Goal: Task Accomplishment & Management: Complete application form

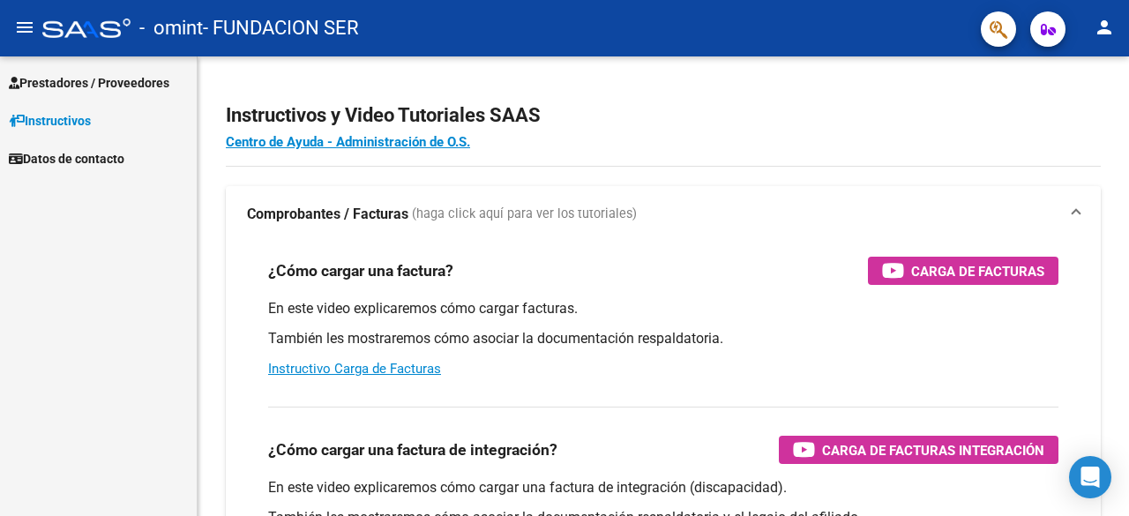
click at [93, 80] on span "Prestadores / Proveedores" at bounding box center [89, 82] width 161 height 19
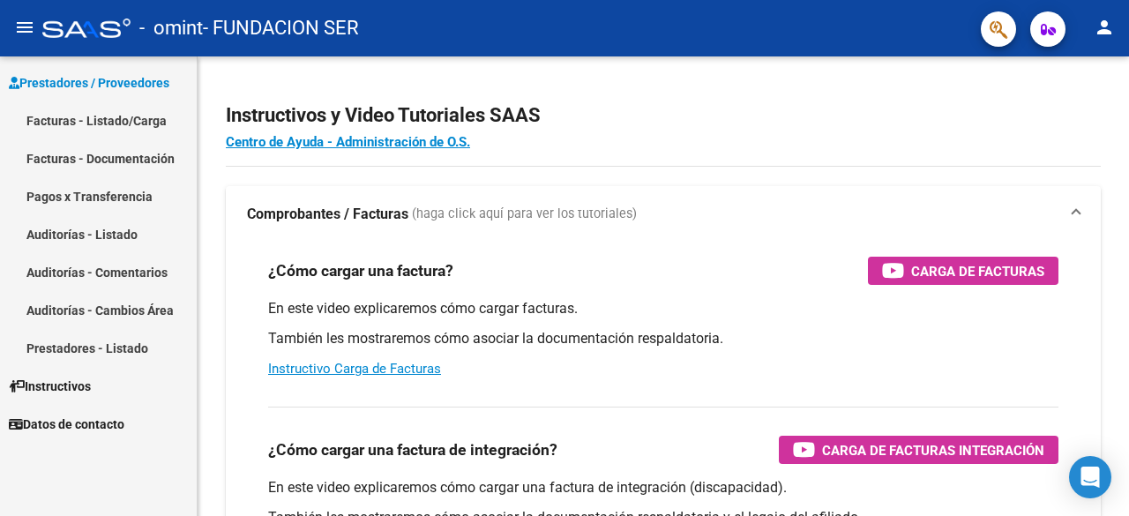
click at [93, 179] on link "Pagos x Transferencia" at bounding box center [98, 196] width 197 height 38
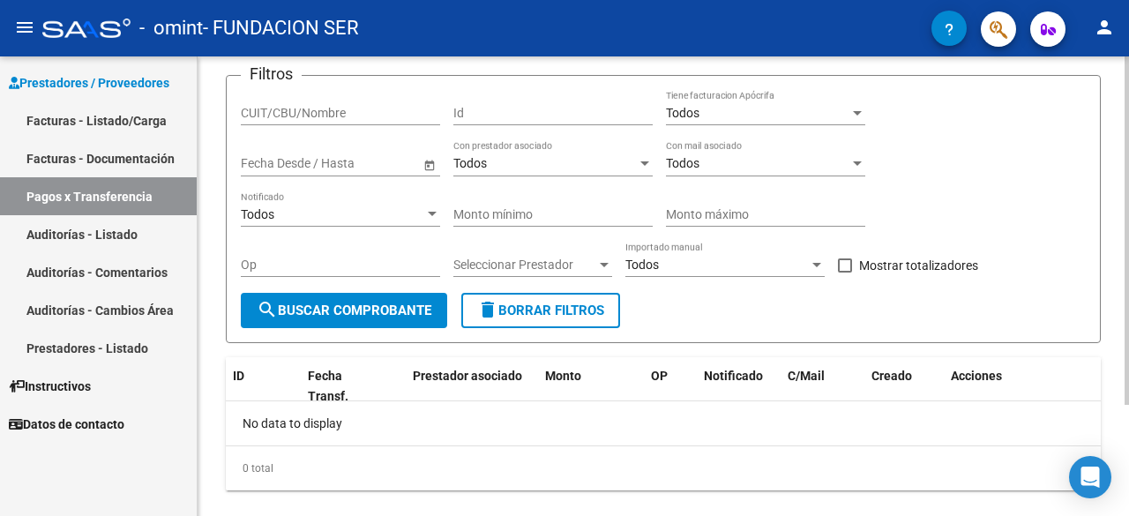
scroll to position [146, 0]
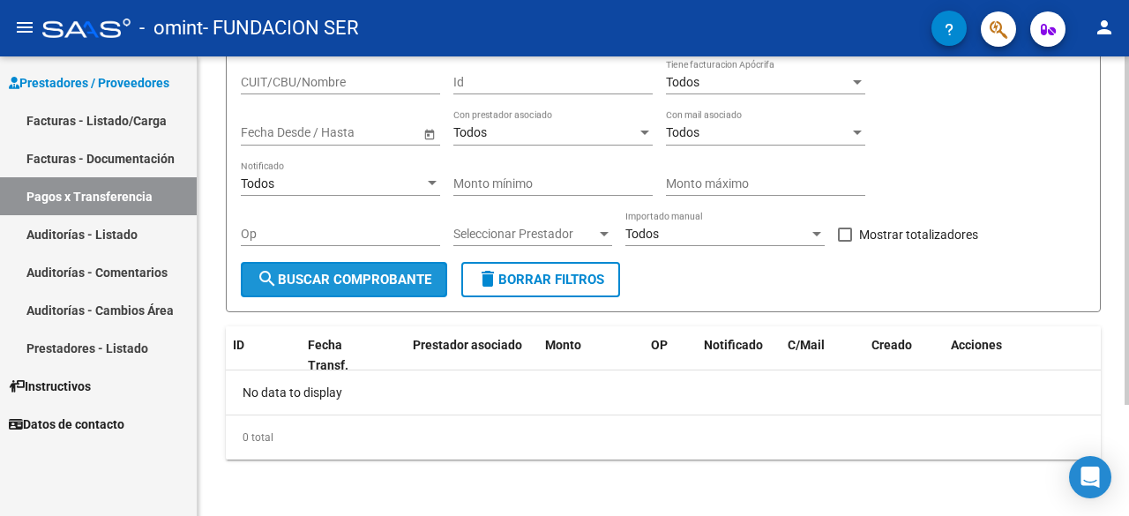
click at [328, 281] on span "search Buscar Comprobante" at bounding box center [344, 280] width 175 height 16
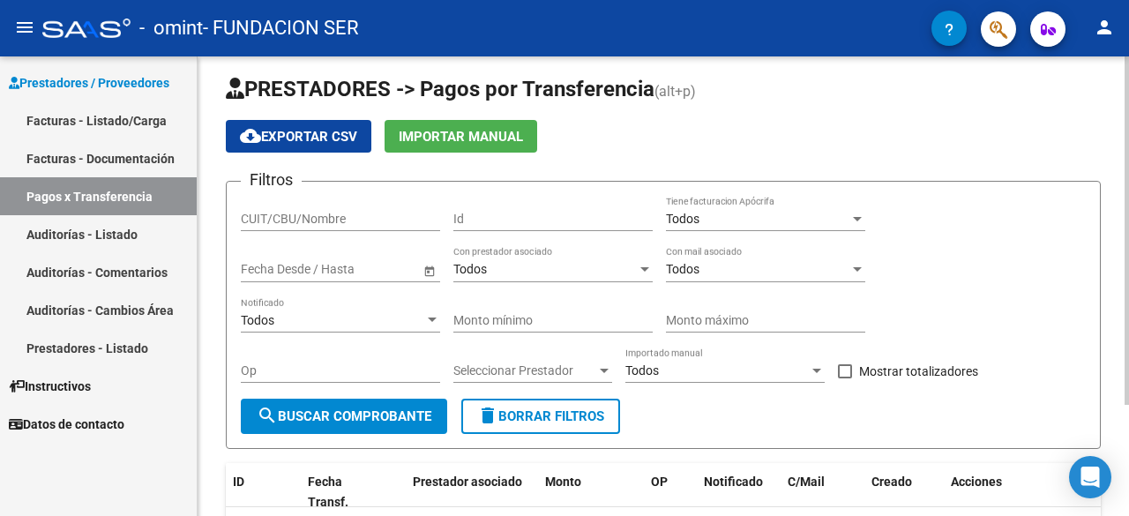
scroll to position [0, 0]
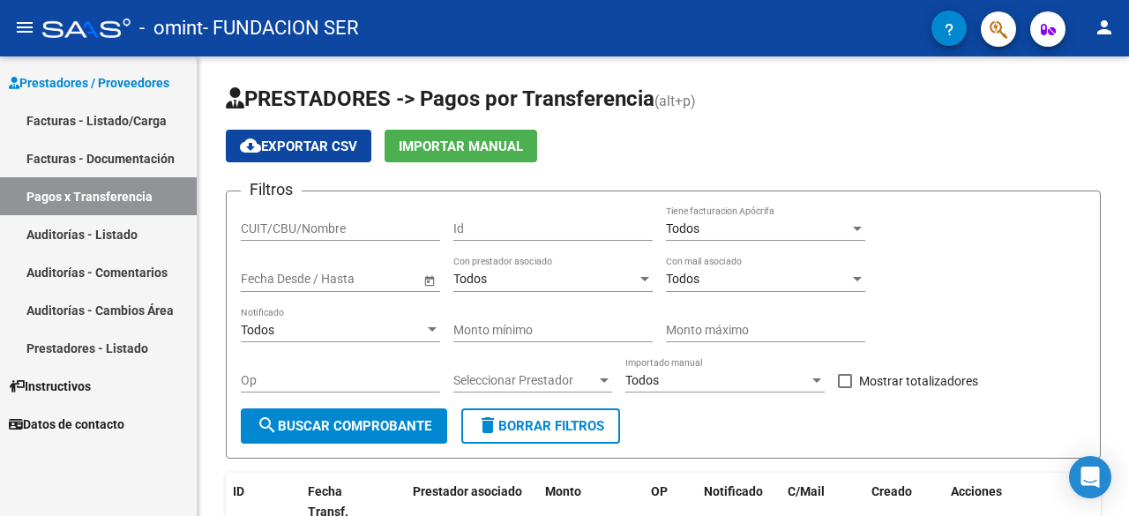
click at [110, 129] on link "Facturas - Listado/Carga" at bounding box center [98, 120] width 197 height 38
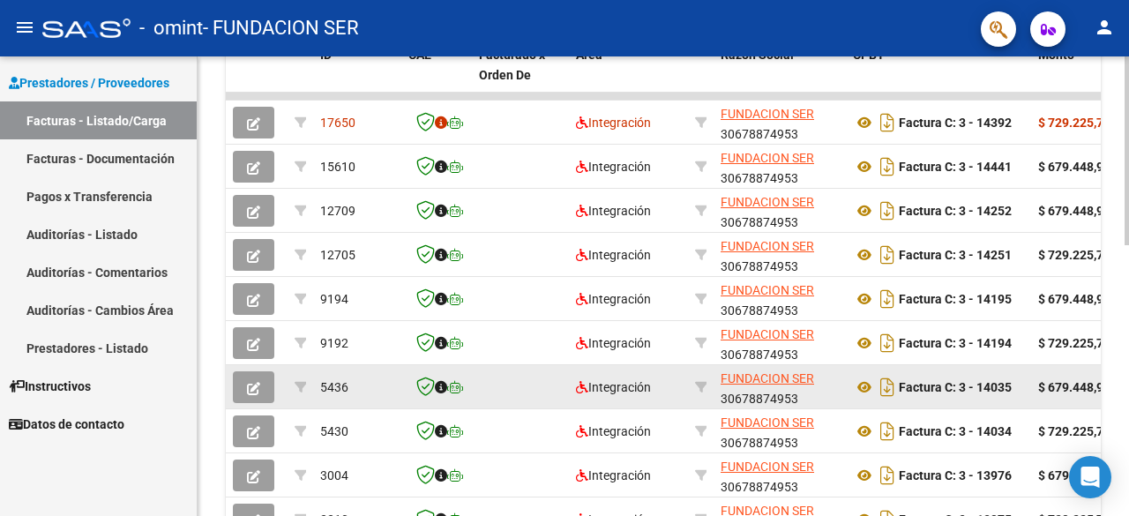
scroll to position [548, 0]
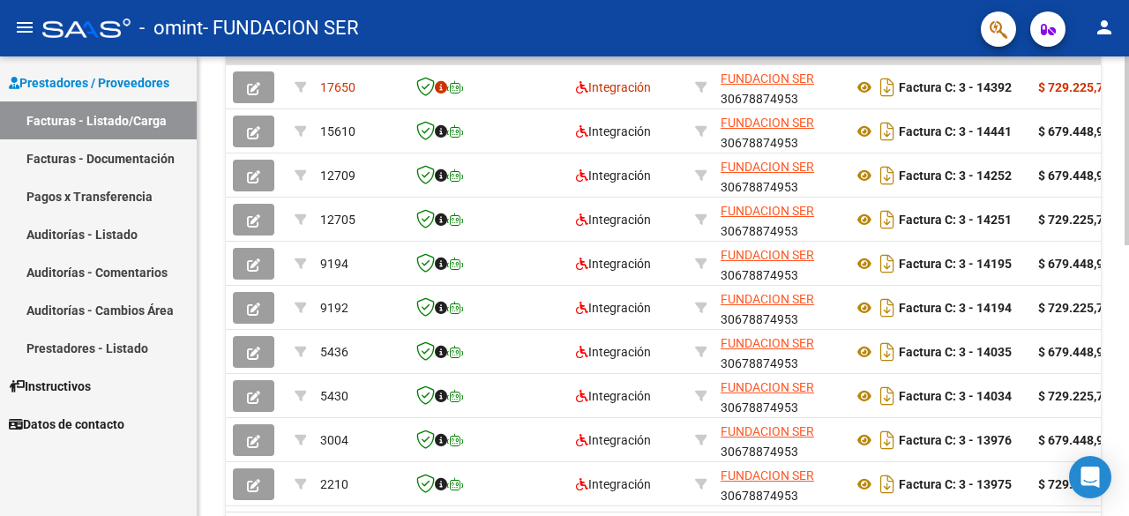
click at [1076, 509] on datatable-selection "17650 Integración FUNDACION SER 30678874953 Factura C: 3 - 14392 $ 729.225,79 […" at bounding box center [663, 502] width 875 height 14
click at [1072, 508] on datatable-selection "17650 Integración FUNDACION SER 30678874953 Factura C: 3 - 14392 $ 729.225,79 […" at bounding box center [663, 502] width 875 height 14
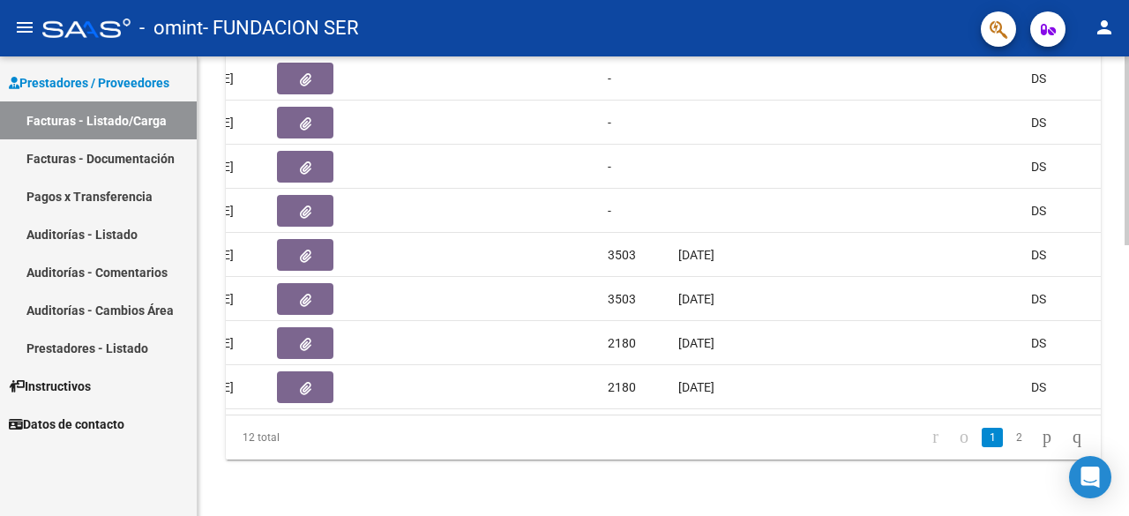
scroll to position [0, 1112]
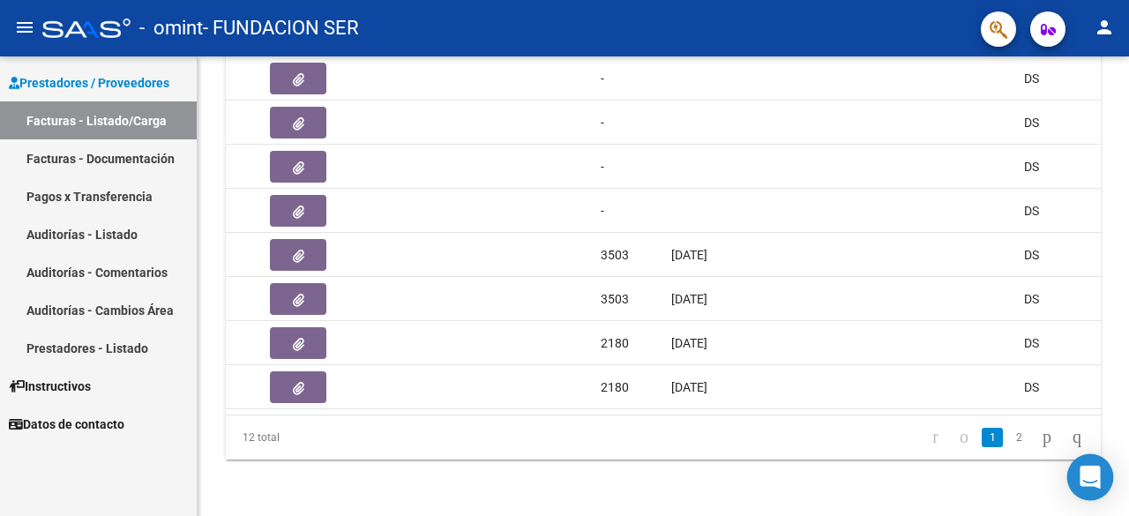
click at [1090, 486] on icon "Open Intercom Messenger" at bounding box center [1090, 477] width 23 height 23
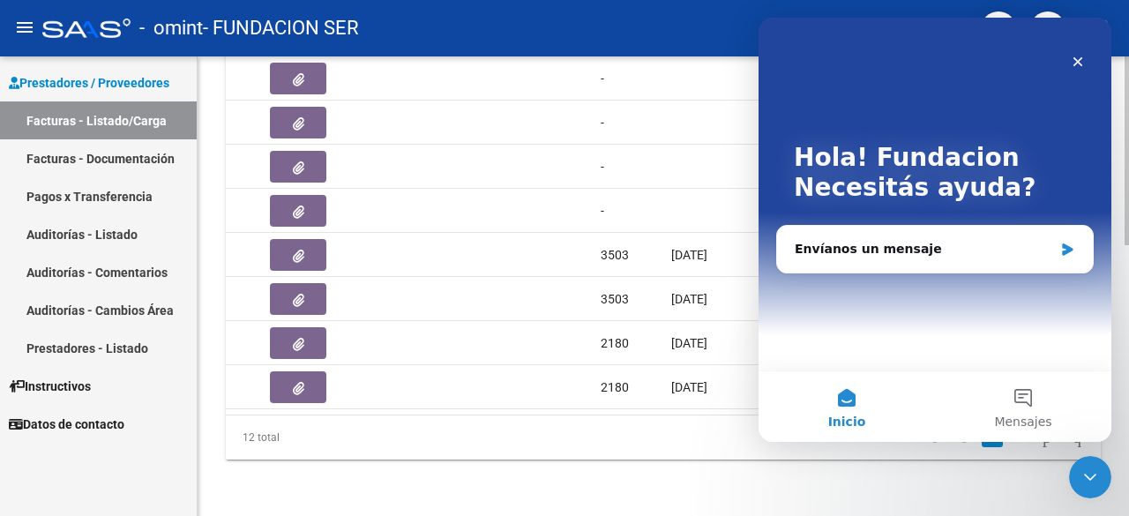
scroll to position [0, 0]
click at [966, 246] on div "Envíanos un mensaje" at bounding box center [924, 249] width 258 height 19
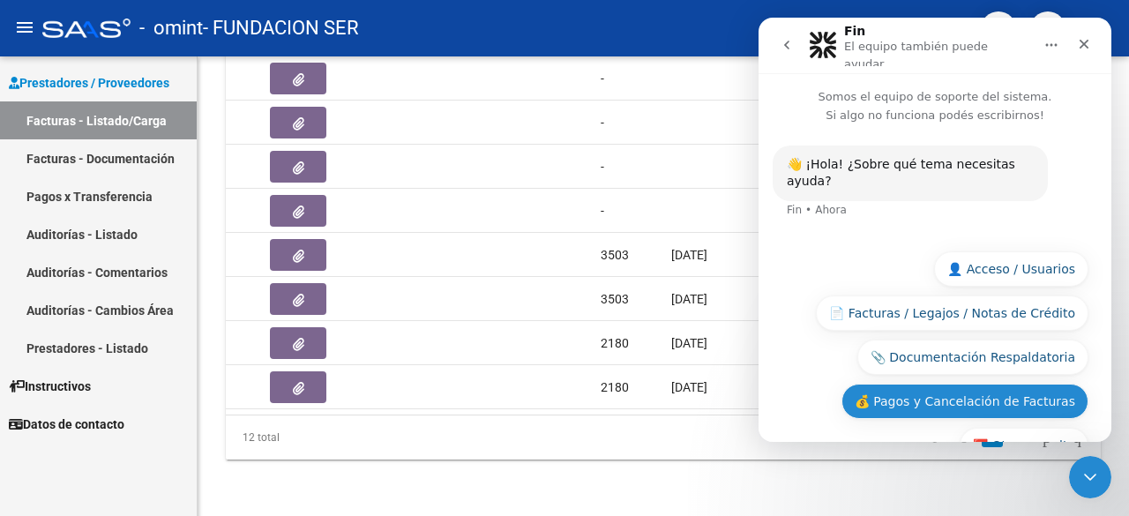
click at [1000, 384] on button "💰 Pagos y Cancelación de Facturas" at bounding box center [965, 401] width 247 height 35
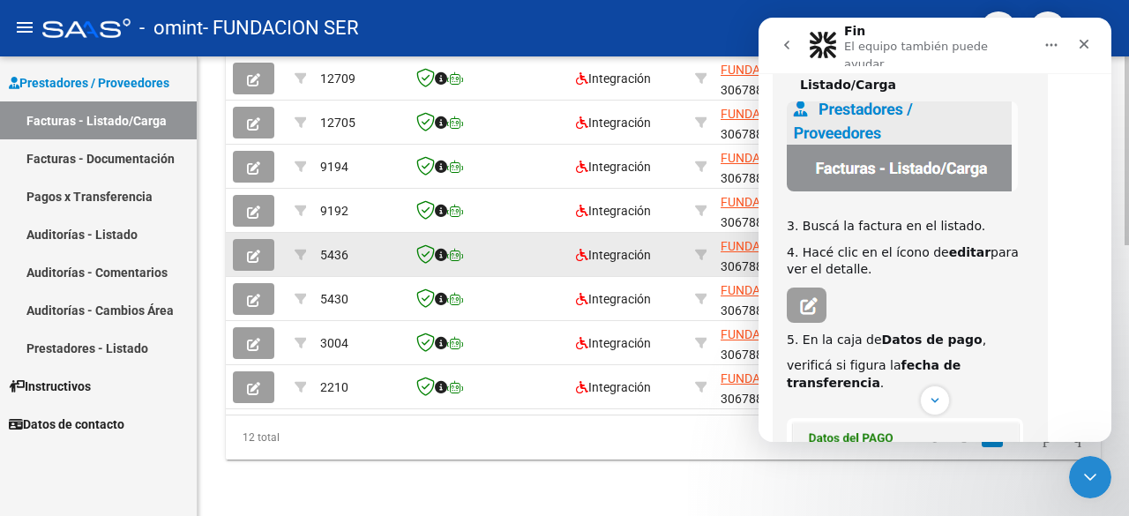
click at [269, 239] on button "button" at bounding box center [253, 255] width 41 height 32
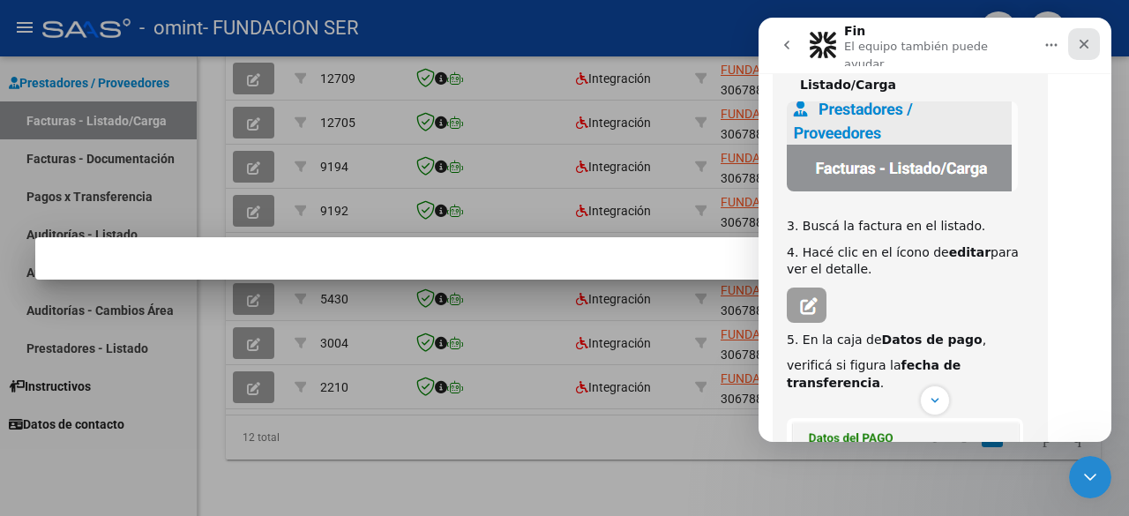
click at [1087, 45] on icon "Cerrar" at bounding box center [1084, 44] width 14 height 14
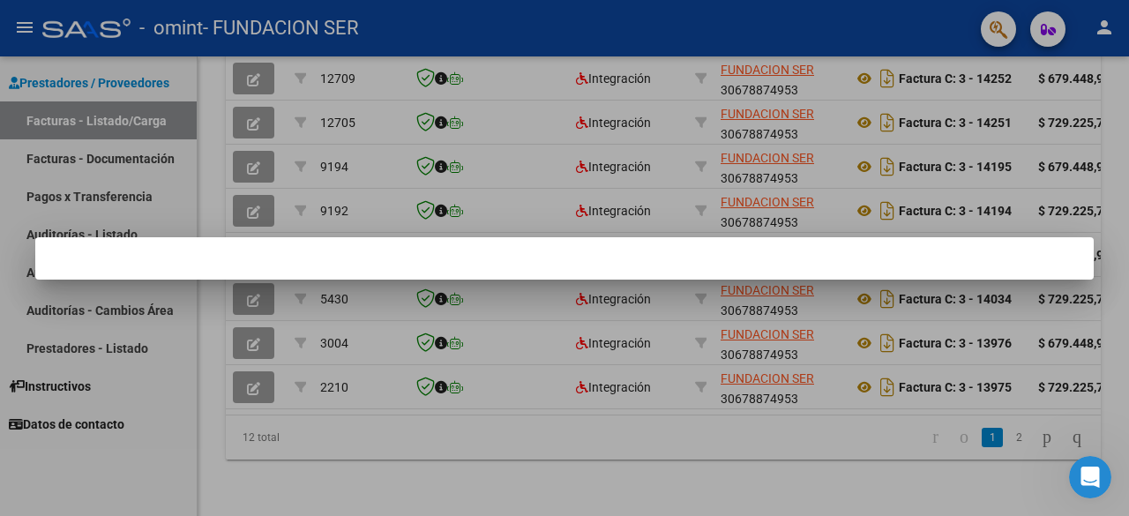
scroll to position [769, 0]
drag, startPoint x: 416, startPoint y: 409, endPoint x: 484, endPoint y: 406, distance: 68.9
click at [484, 406] on div at bounding box center [564, 258] width 1129 height 516
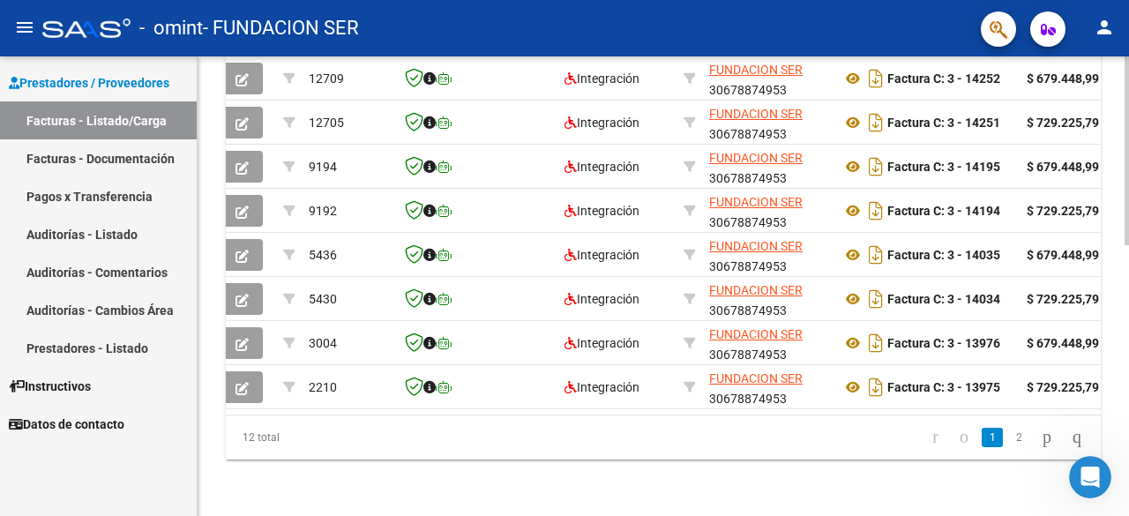
scroll to position [0, 0]
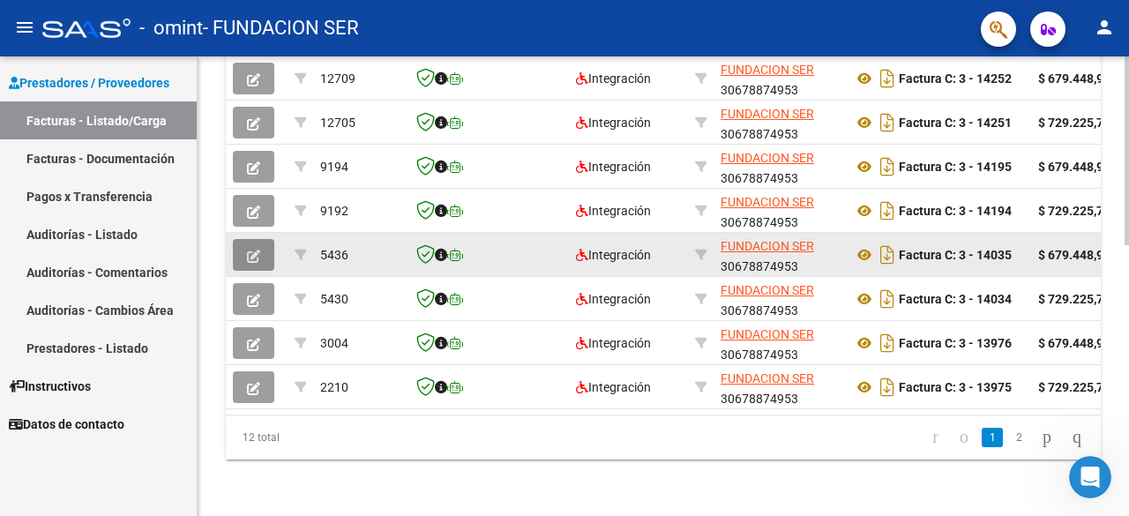
click at [244, 239] on button "button" at bounding box center [253, 255] width 41 height 32
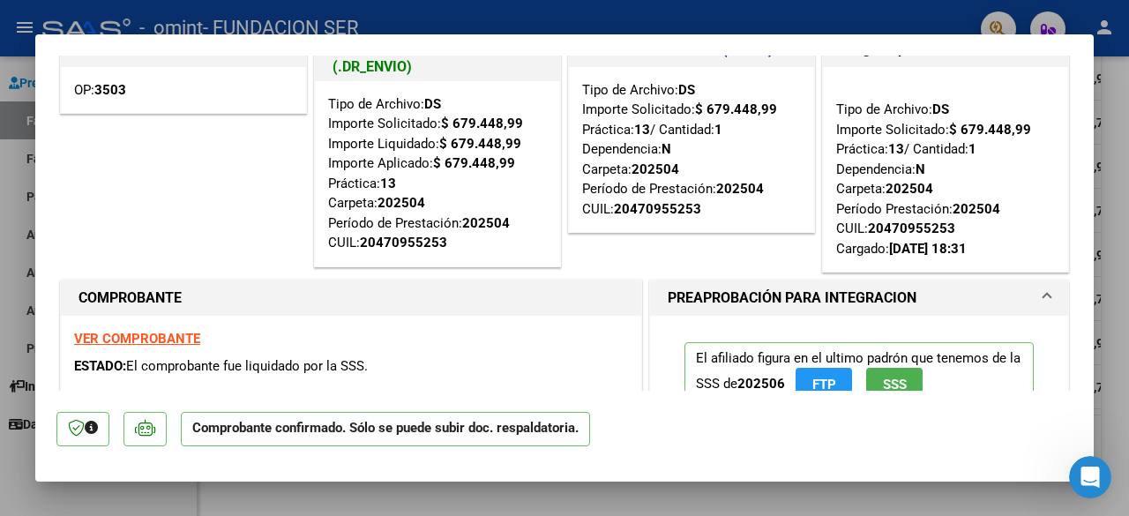
scroll to position [88, 0]
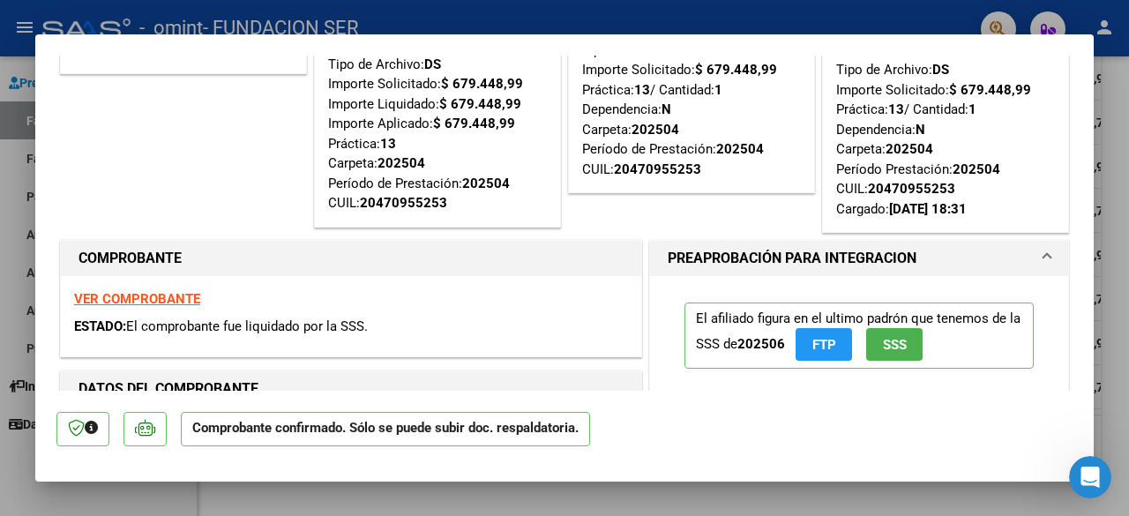
click at [176, 298] on strong "VER COMPROBANTE" at bounding box center [137, 299] width 126 height 16
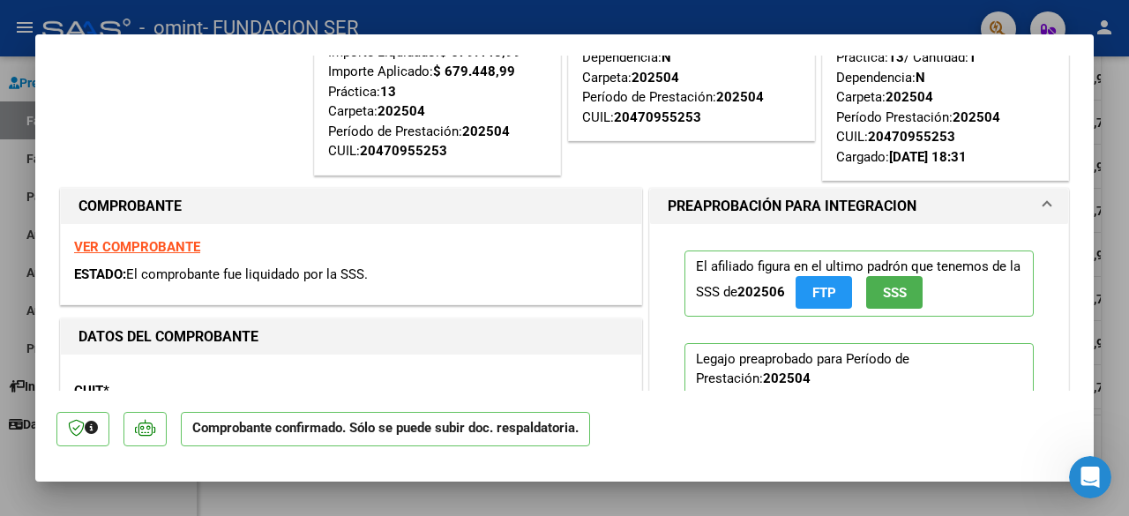
scroll to position [135, 0]
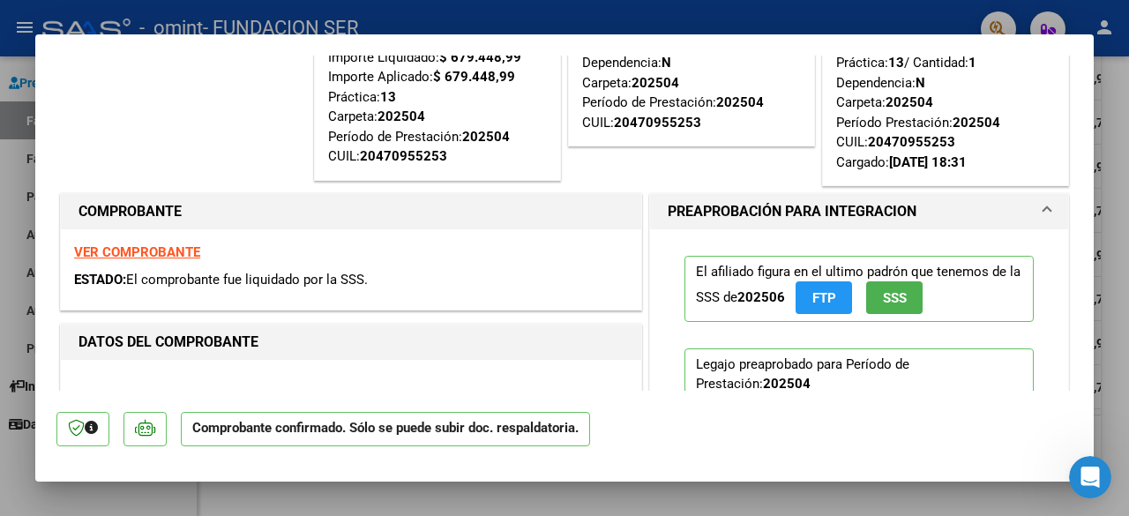
drag, startPoint x: 1075, startPoint y: 130, endPoint x: 1081, endPoint y: 79, distance: 50.6
click at [1081, 79] on mat-dialog-content "Datos del PAGO OP: 3503 SUBSIDIADADO POR SSS (.DR_ENVIO) Tipo de Archivo: DS Im…" at bounding box center [564, 223] width 1059 height 335
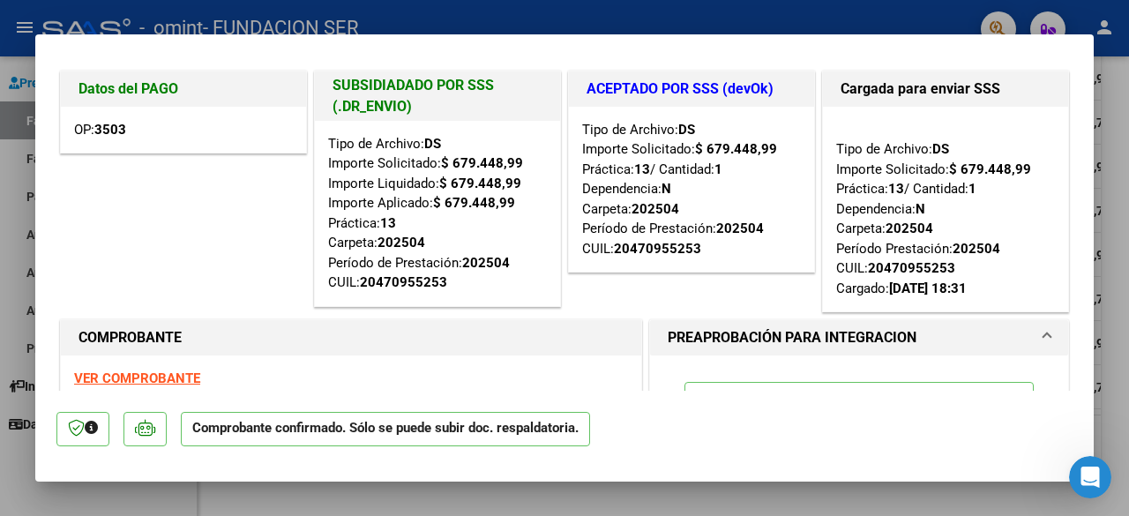
scroll to position [0, 0]
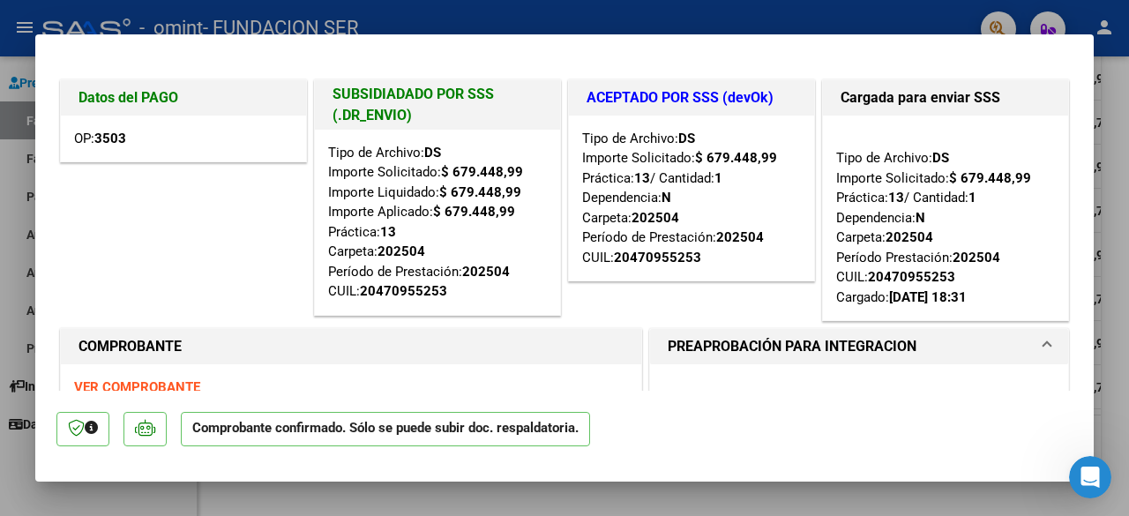
click at [164, 288] on div "Datos del PAGO OP: 3503" at bounding box center [183, 201] width 254 height 250
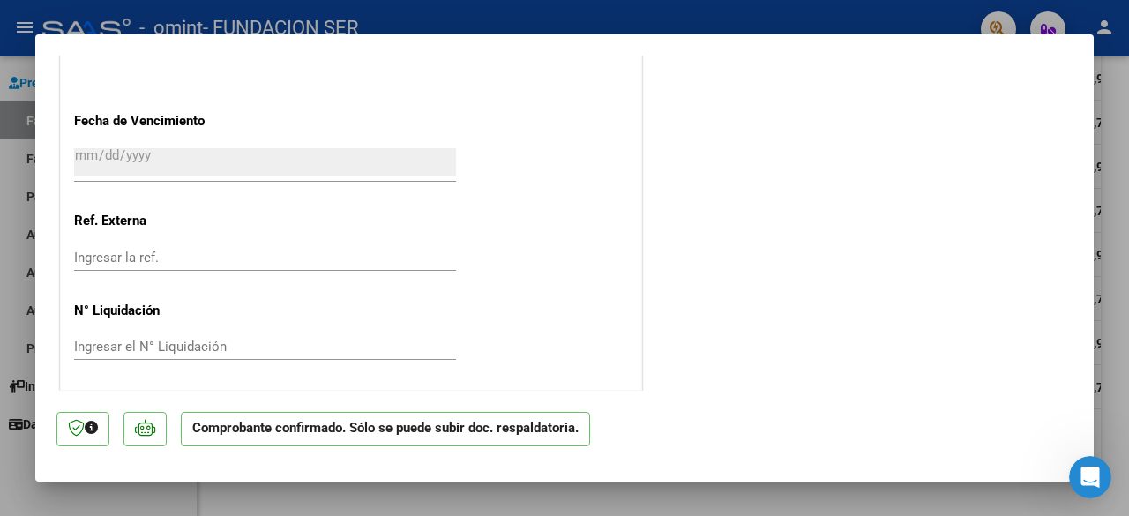
scroll to position [1339, 0]
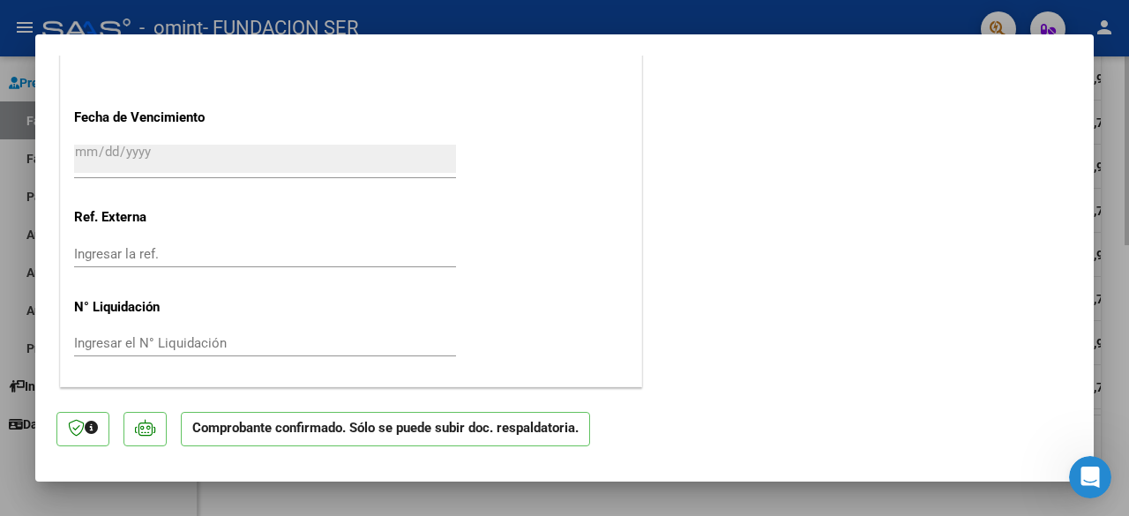
click at [1127, 138] on div at bounding box center [564, 258] width 1129 height 516
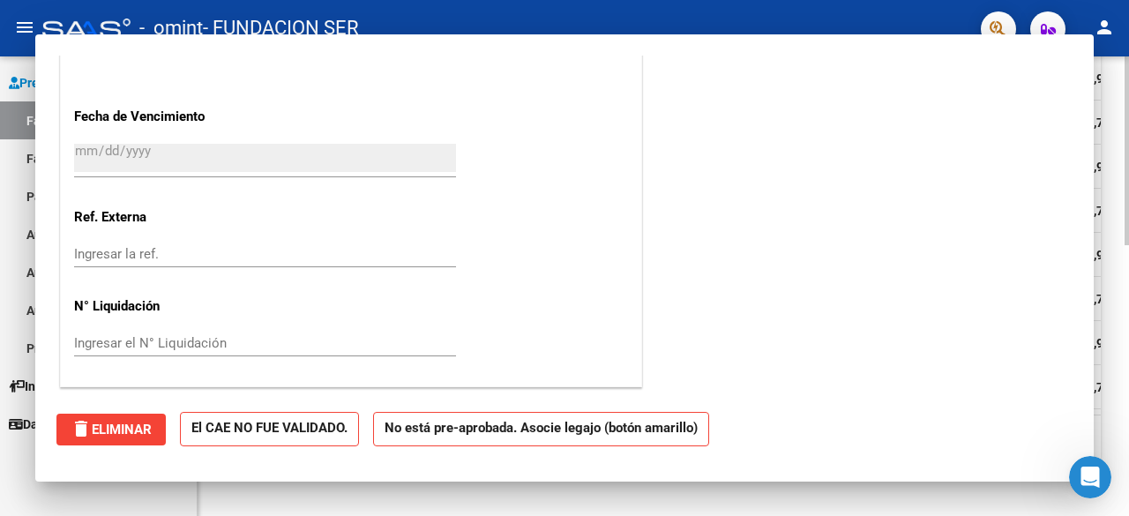
scroll to position [0, 0]
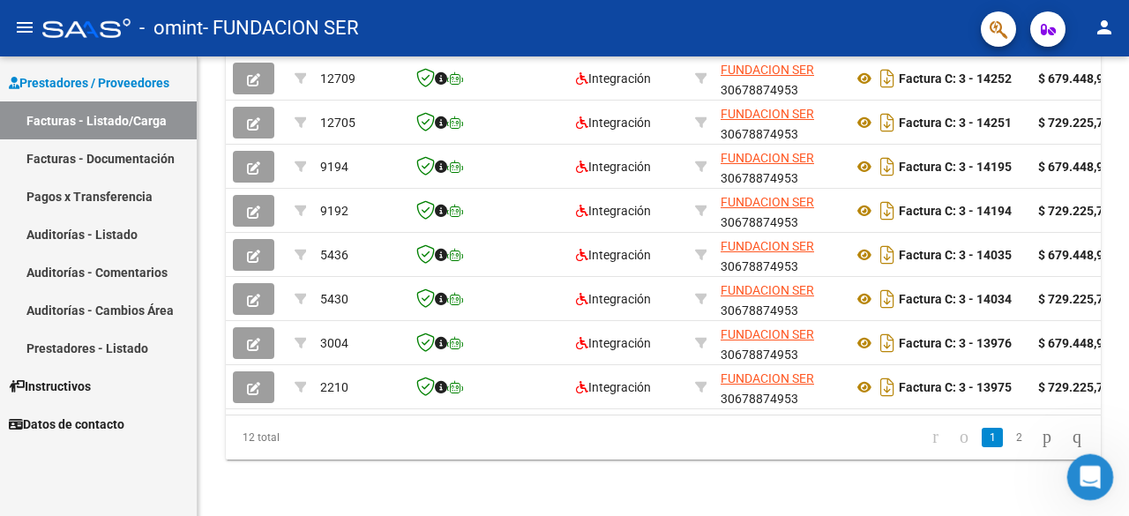
click at [1084, 469] on icon "Abrir Intercom Messenger" at bounding box center [1088, 475] width 29 height 29
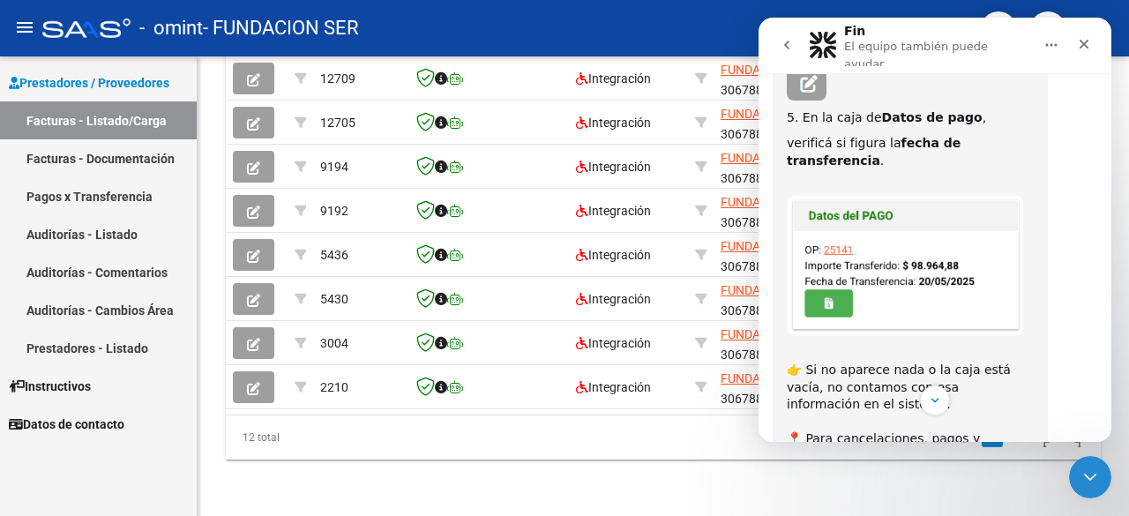
scroll to position [416, 0]
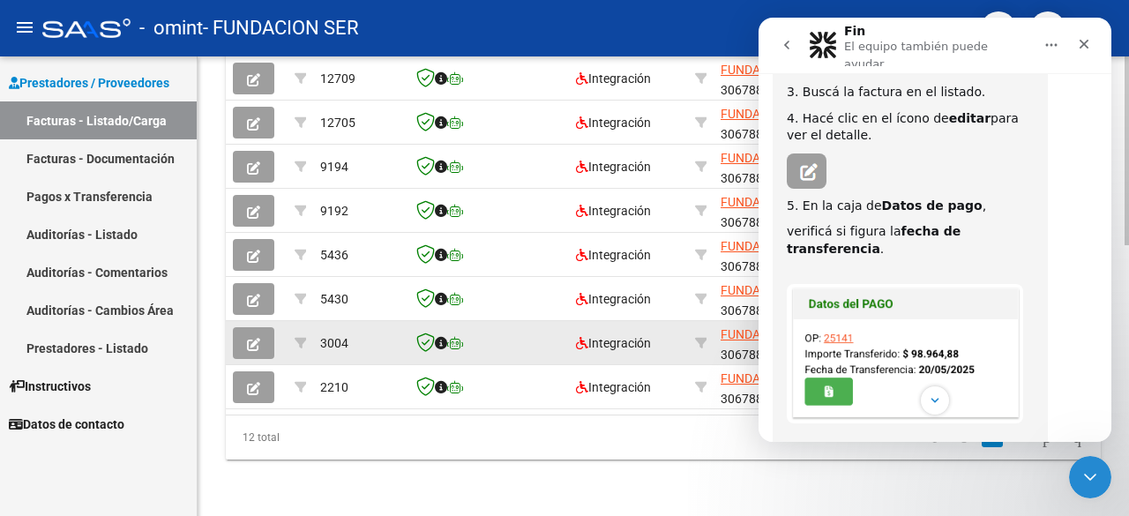
click at [236, 327] on button "button" at bounding box center [253, 343] width 41 height 32
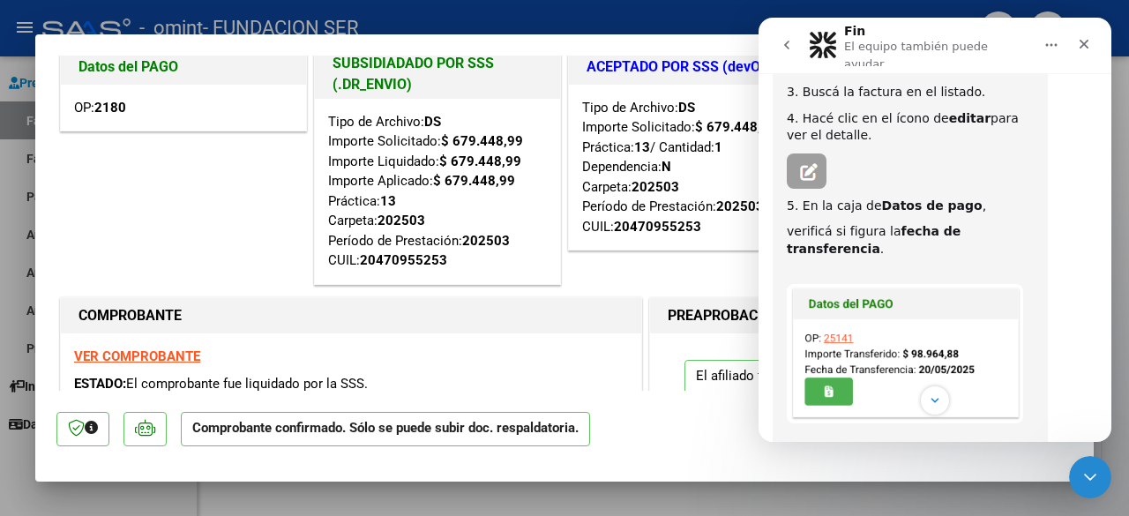
scroll to position [0, 0]
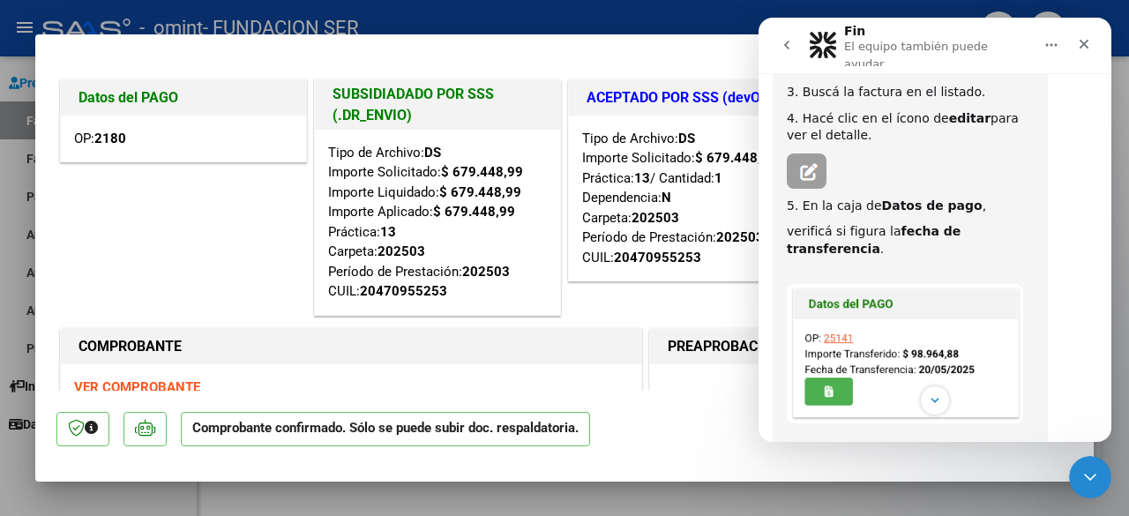
click at [327, 483] on div at bounding box center [564, 258] width 1129 height 516
type input "$ 0,00"
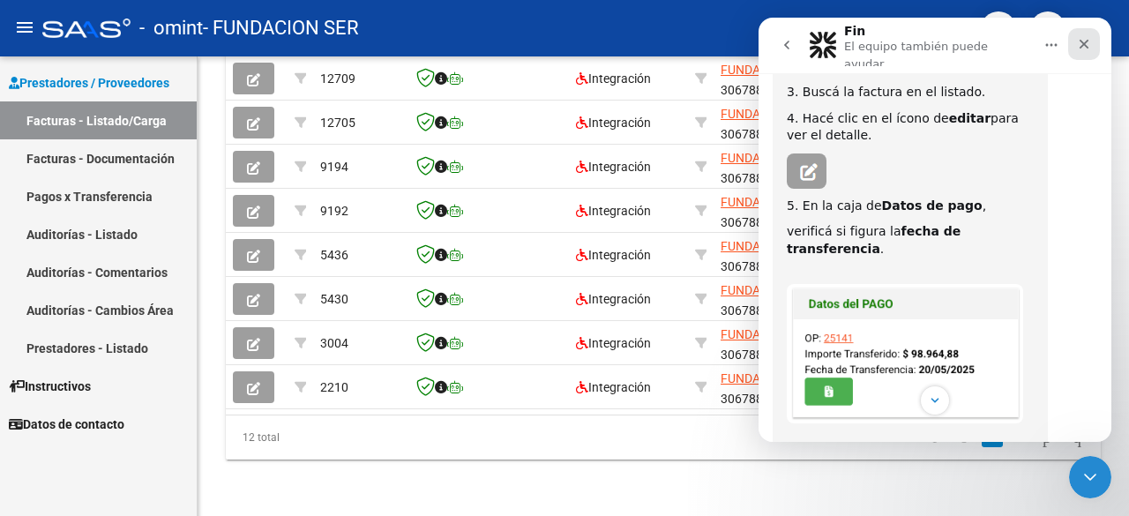
click at [1082, 40] on icon "Cerrar" at bounding box center [1085, 45] width 10 height 10
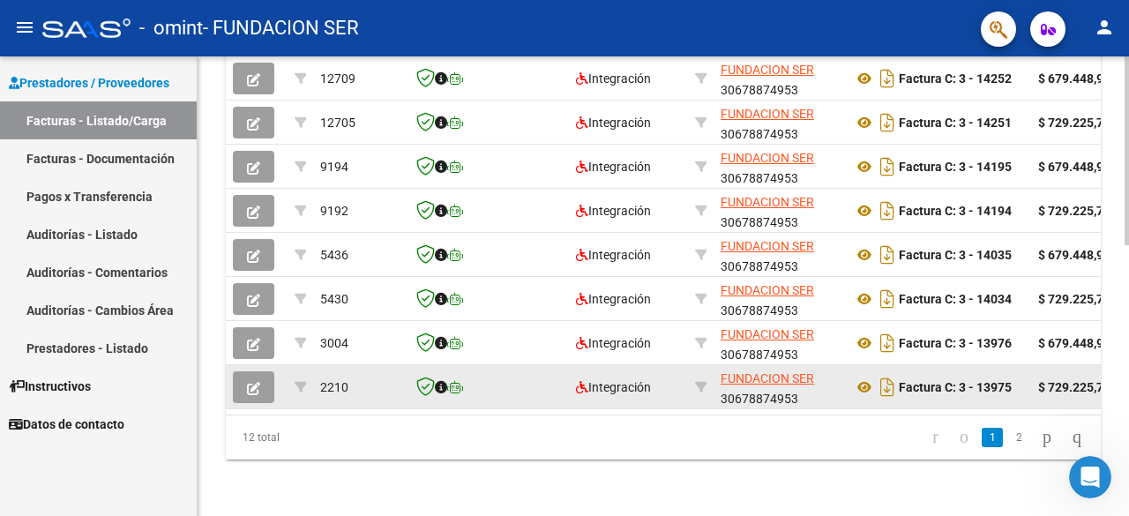
click at [258, 371] on button "button" at bounding box center [253, 387] width 41 height 32
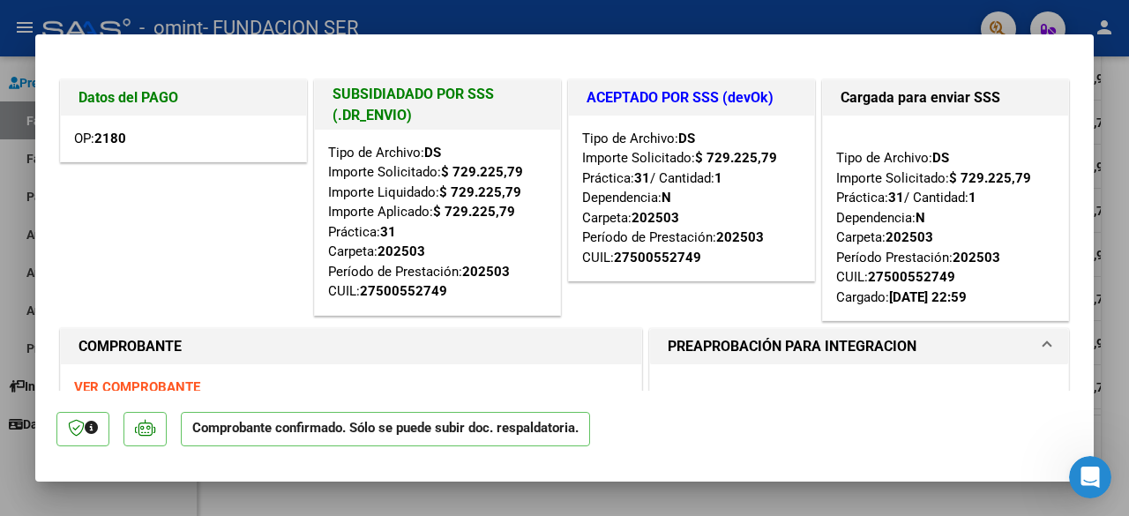
click at [1111, 249] on div at bounding box center [564, 258] width 1129 height 516
type input "$ 0,00"
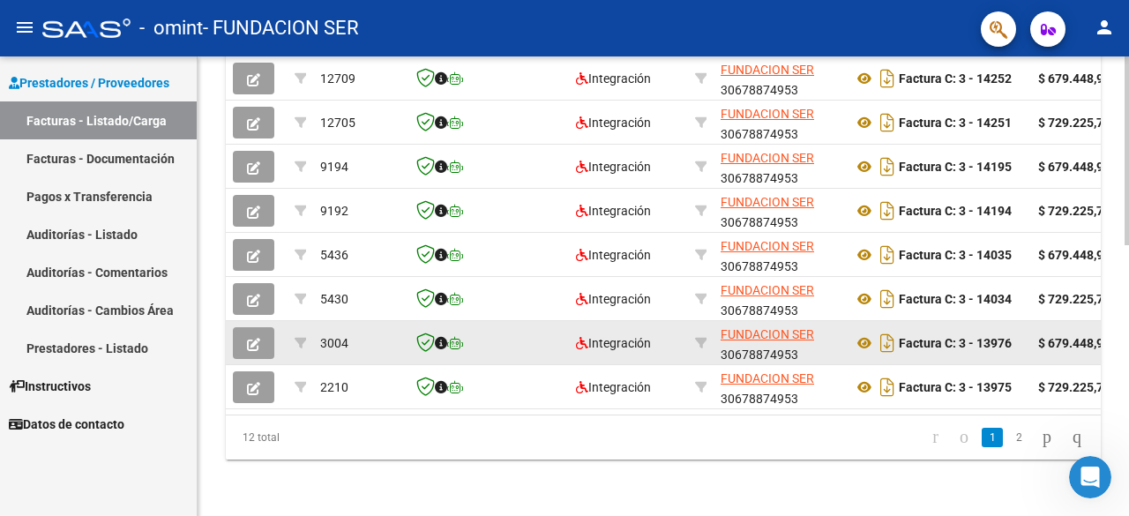
click at [272, 328] on button "button" at bounding box center [253, 343] width 41 height 32
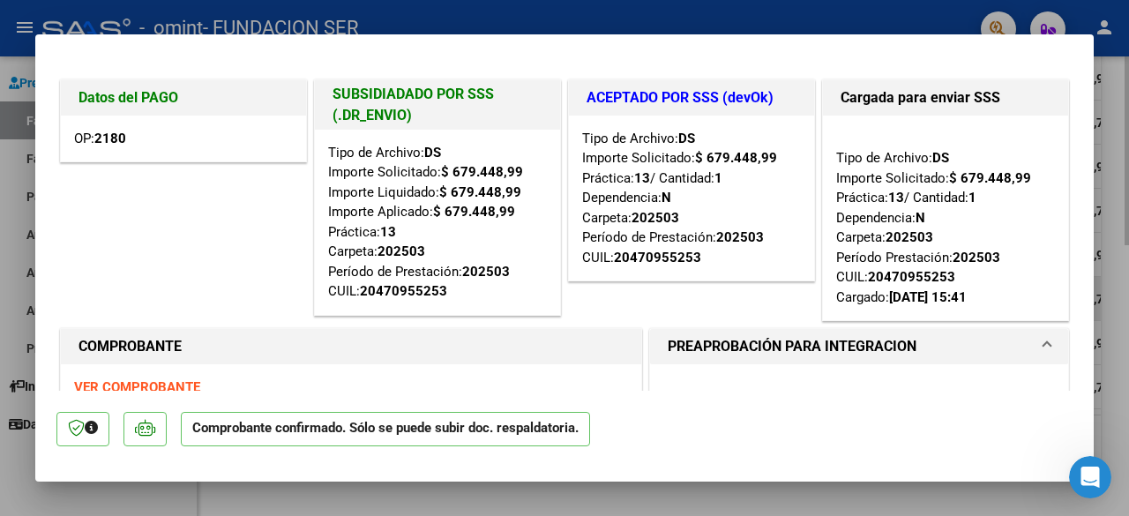
drag, startPoint x: 1124, startPoint y: 150, endPoint x: 984, endPoint y: 291, distance: 199.0
click at [1123, 150] on div at bounding box center [564, 258] width 1129 height 516
type input "$ 0,00"
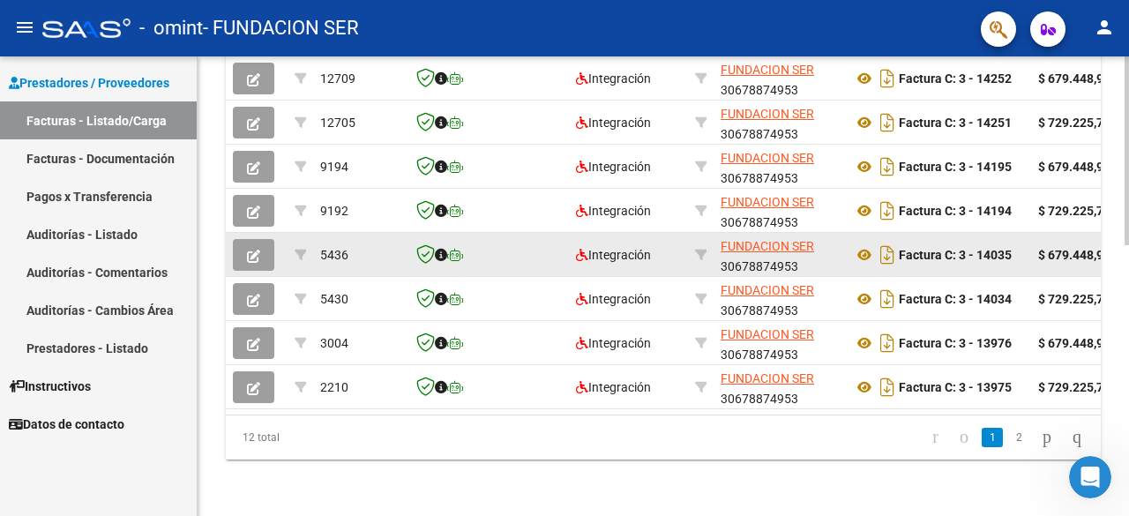
click at [251, 250] on icon "button" at bounding box center [253, 256] width 13 height 13
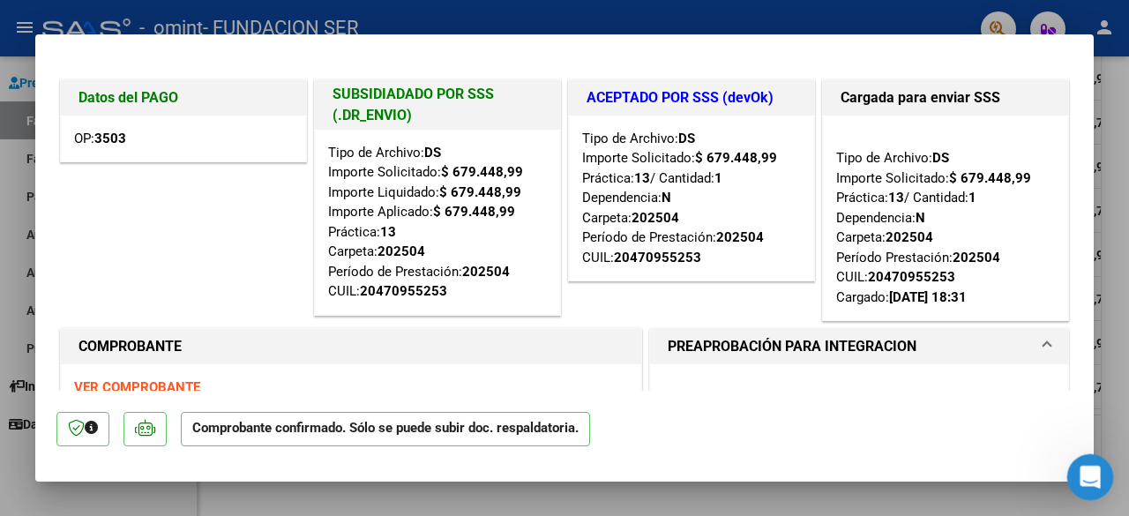
drag, startPoint x: 1105, startPoint y: 475, endPoint x: 2176, endPoint y: 932, distance: 1163.6
click html
click at [1092, 471] on icon "Abrir Intercom Messenger" at bounding box center [1088, 475] width 29 height 29
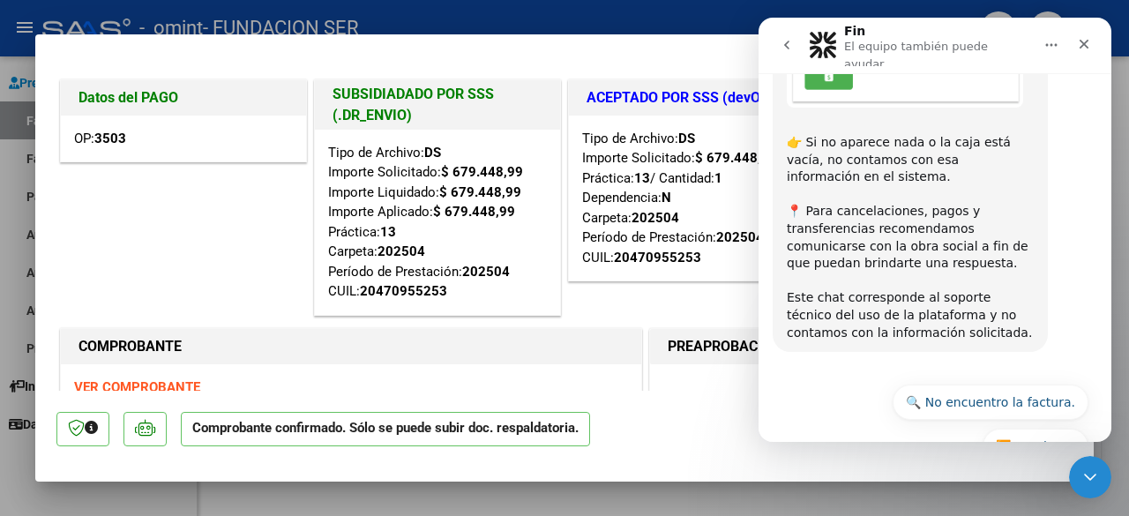
scroll to position [681, 0]
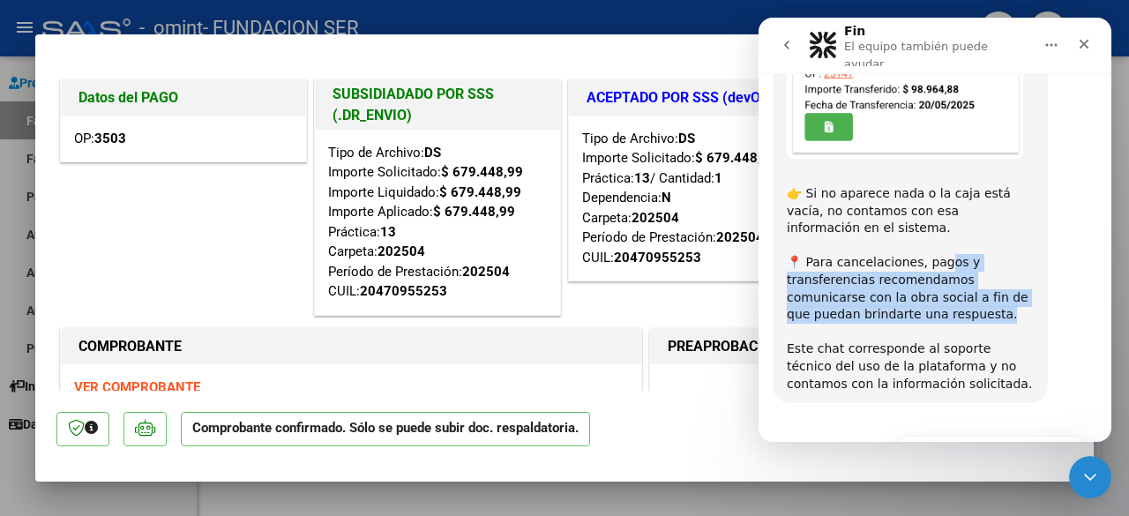
drag, startPoint x: 937, startPoint y: 206, endPoint x: 985, endPoint y: 250, distance: 65.6
click at [985, 250] on div "👉 Si no aparece nada o la caja está vacía, no contamos con esa información en e…" at bounding box center [910, 280] width 247 height 225
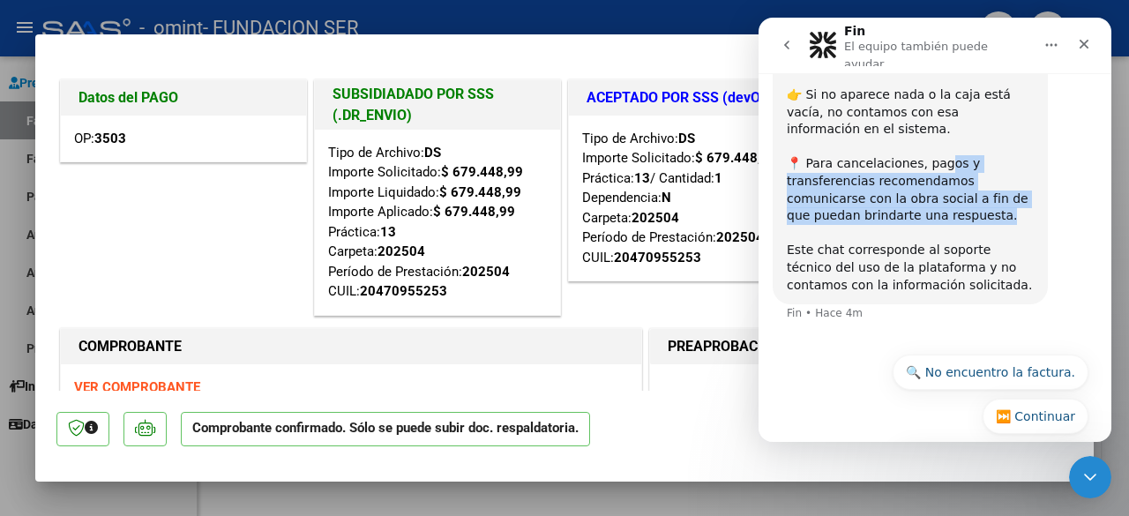
scroll to position [787, 0]
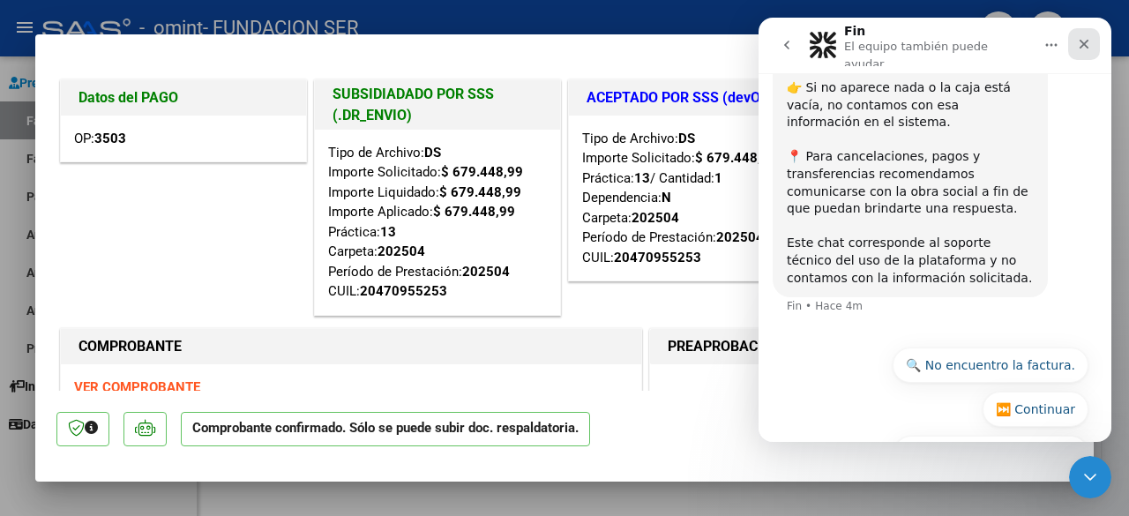
click at [1097, 38] on div "Cerrar" at bounding box center [1084, 44] width 32 height 32
